Goal: Task Accomplishment & Management: Complete application form

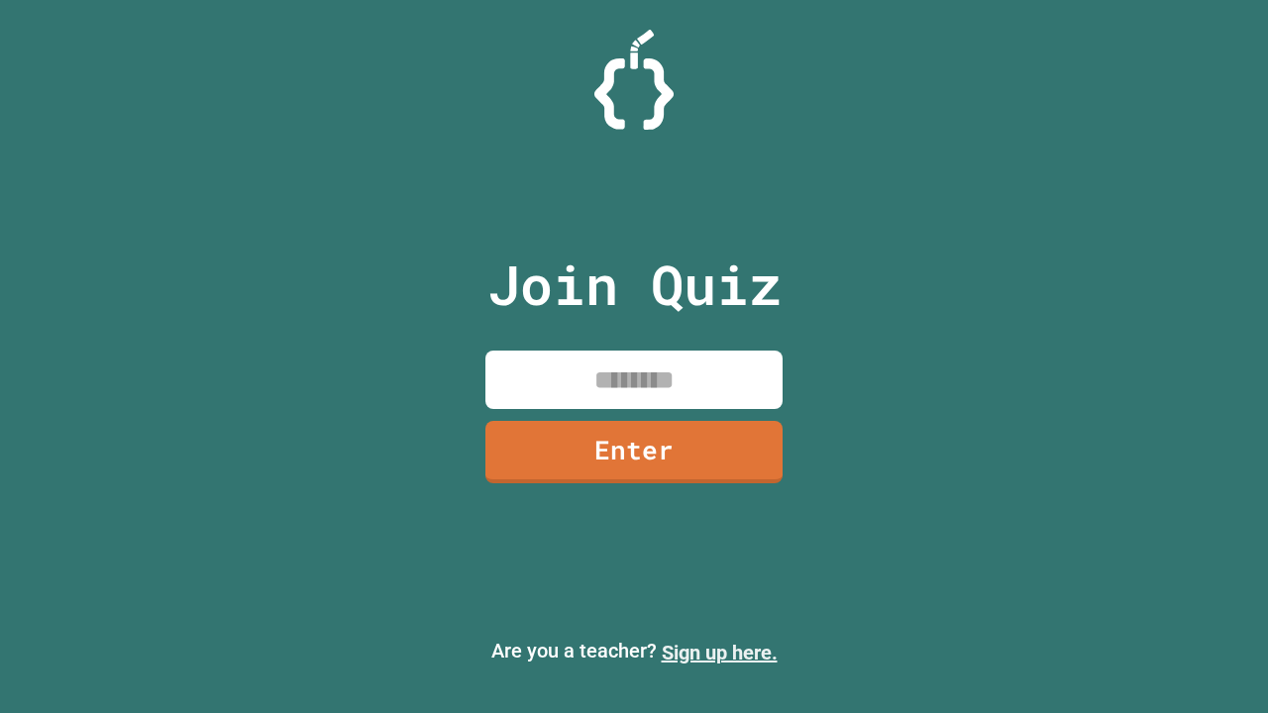
click at [719, 653] on link "Sign up here." at bounding box center [720, 653] width 116 height 24
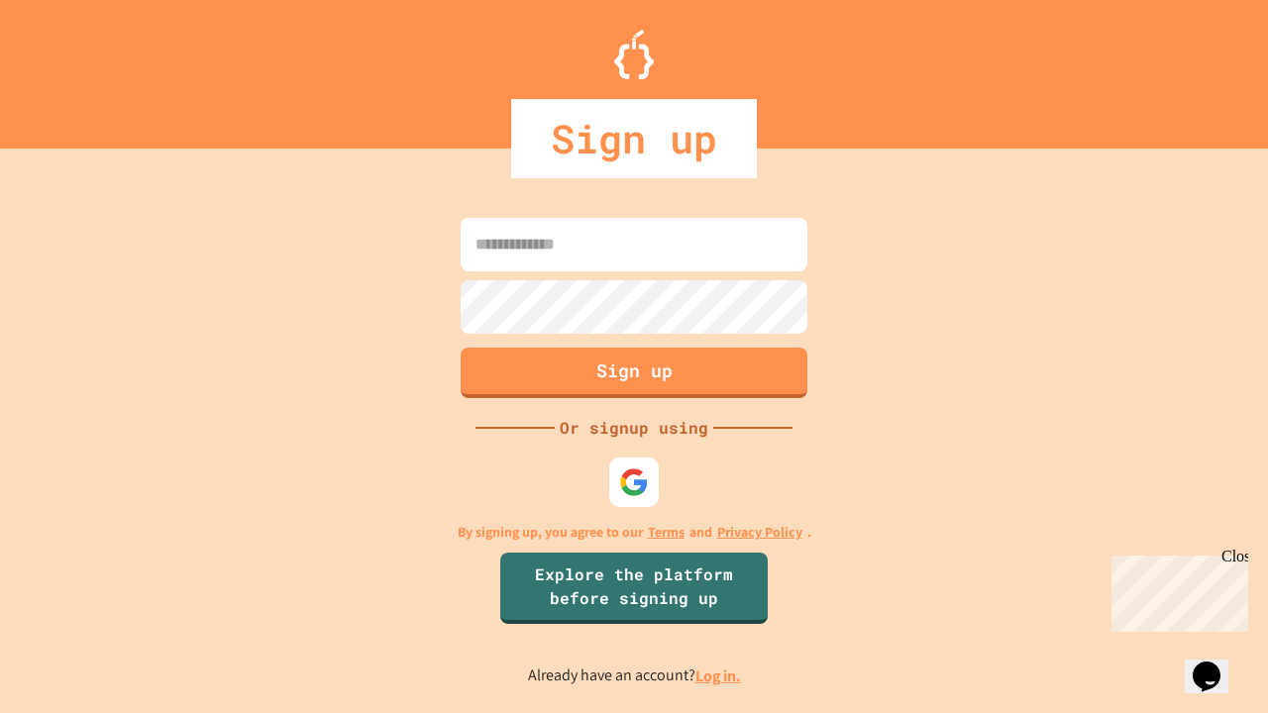
click at [719, 676] on link "Log in." at bounding box center [718, 676] width 46 height 21
